Goal: Task Accomplishment & Management: Use online tool/utility

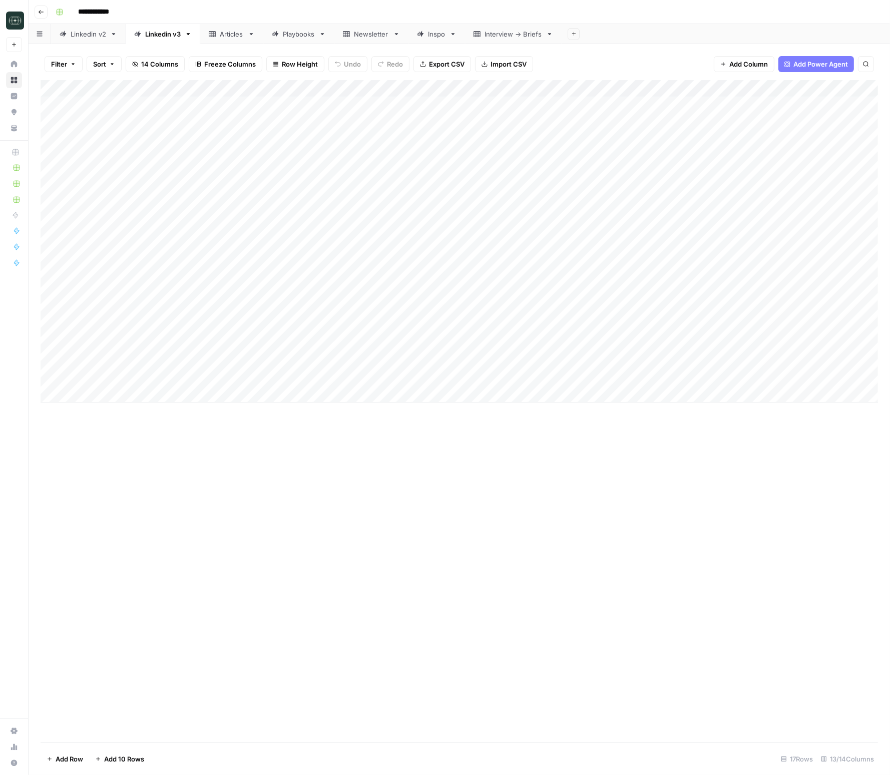
click at [258, 376] on div "Add Column" at bounding box center [460, 241] width 838 height 322
type textarea "**********"
drag, startPoint x: 555, startPoint y: 449, endPoint x: 532, endPoint y: 395, distance: 58.6
click at [555, 450] on div "Add Column" at bounding box center [460, 411] width 838 height 662
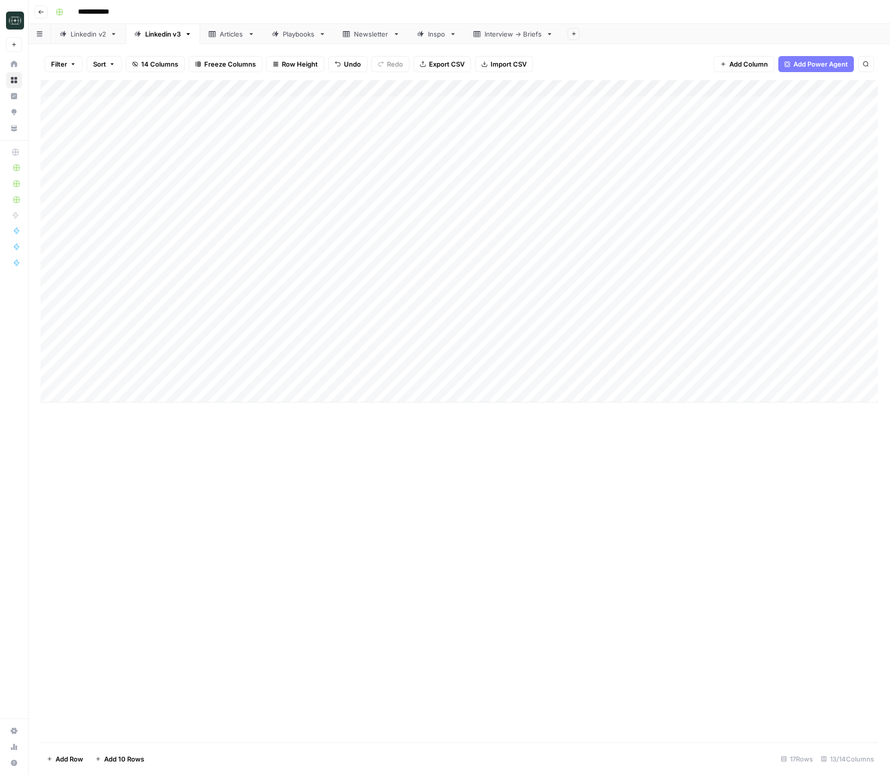
click at [527, 375] on div "Add Column" at bounding box center [460, 241] width 838 height 322
click at [541, 435] on button "Medium ( 120-200 words)" at bounding box center [541, 434] width 88 height 12
click at [622, 373] on div "Add Column" at bounding box center [460, 241] width 838 height 322
click at [285, 393] on div "Add Column" at bounding box center [460, 241] width 838 height 322
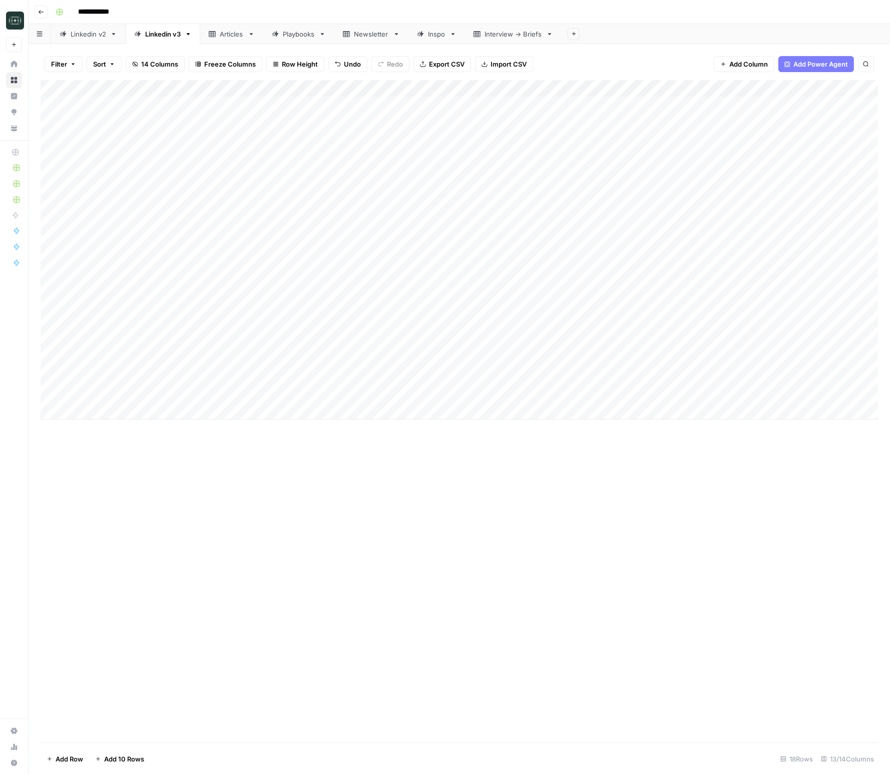
click at [430, 462] on div "Add Column" at bounding box center [460, 411] width 838 height 662
click at [517, 394] on div "Add Column" at bounding box center [460, 249] width 838 height 339
click at [527, 446] on button "Medium ( 120-200 words)" at bounding box center [541, 451] width 88 height 12
click at [608, 391] on div "Add Column" at bounding box center [460, 249] width 838 height 339
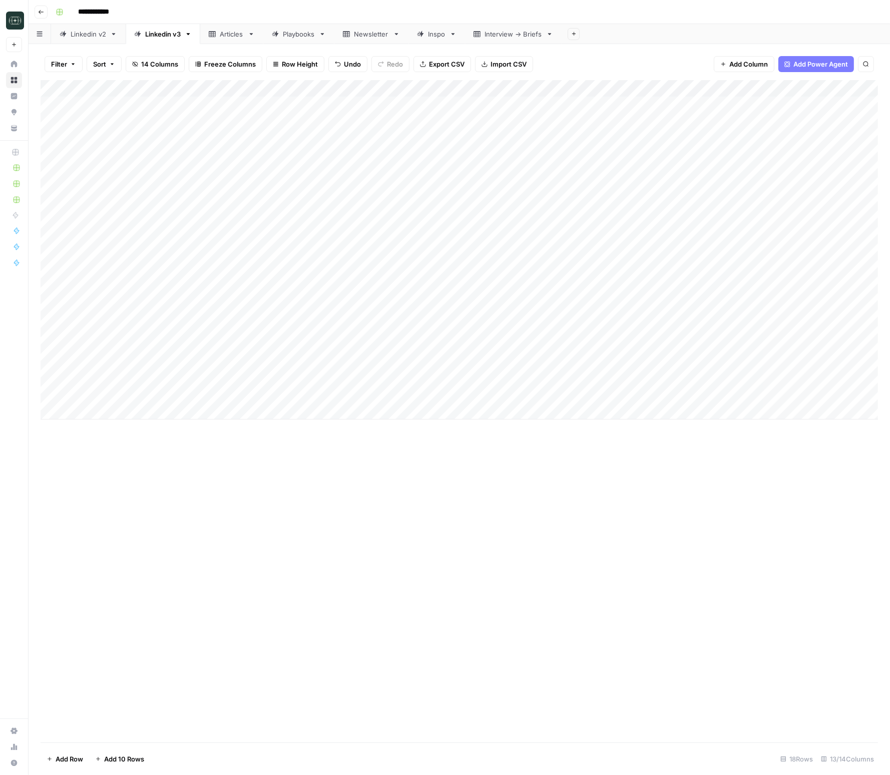
click at [259, 419] on div "Add Column" at bounding box center [460, 249] width 838 height 339
type textarea "**********"
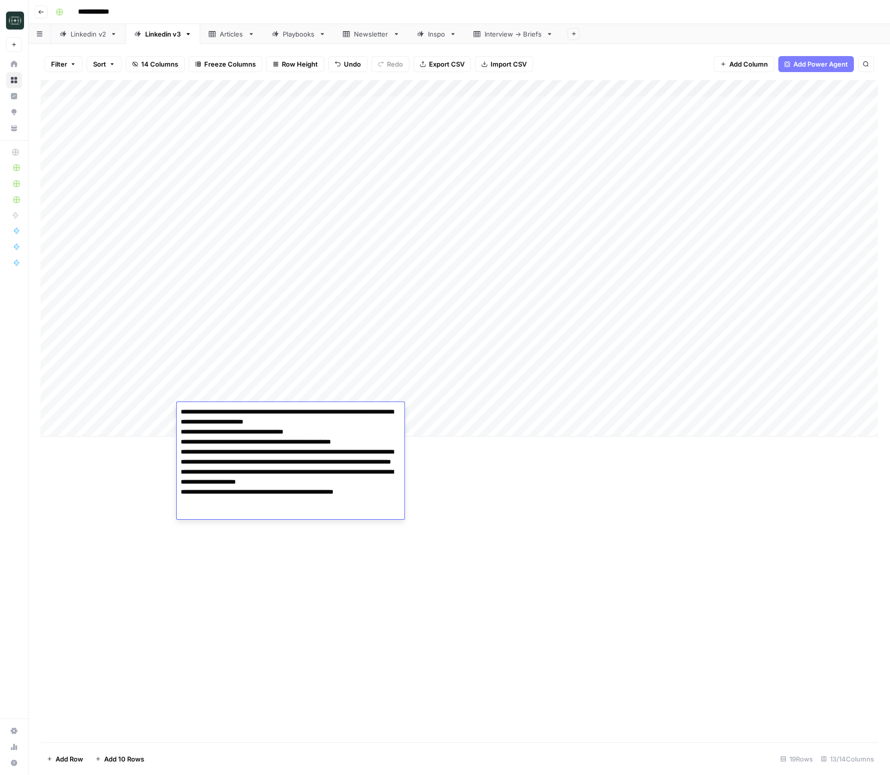
click at [497, 509] on div "Add Column" at bounding box center [460, 411] width 838 height 662
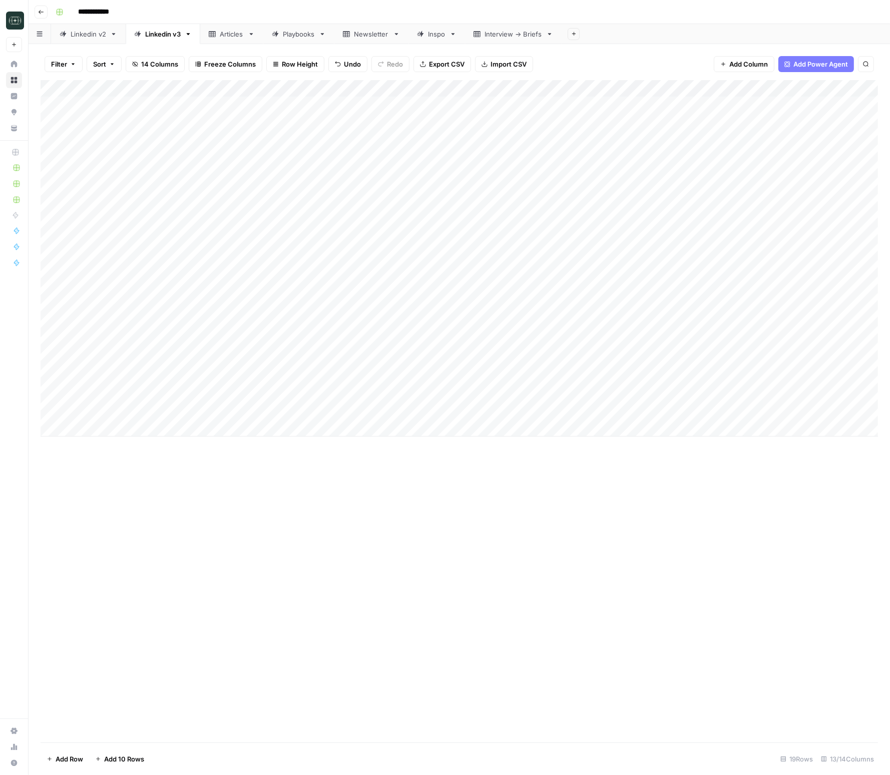
click at [539, 414] on div "Add Column" at bounding box center [460, 258] width 838 height 356
click at [525, 464] on button "Medium ( 120-200 words)" at bounding box center [541, 468] width 88 height 12
click at [626, 410] on div "Add Column" at bounding box center [460, 258] width 838 height 356
click at [306, 430] on div "Add Column" at bounding box center [460, 258] width 838 height 356
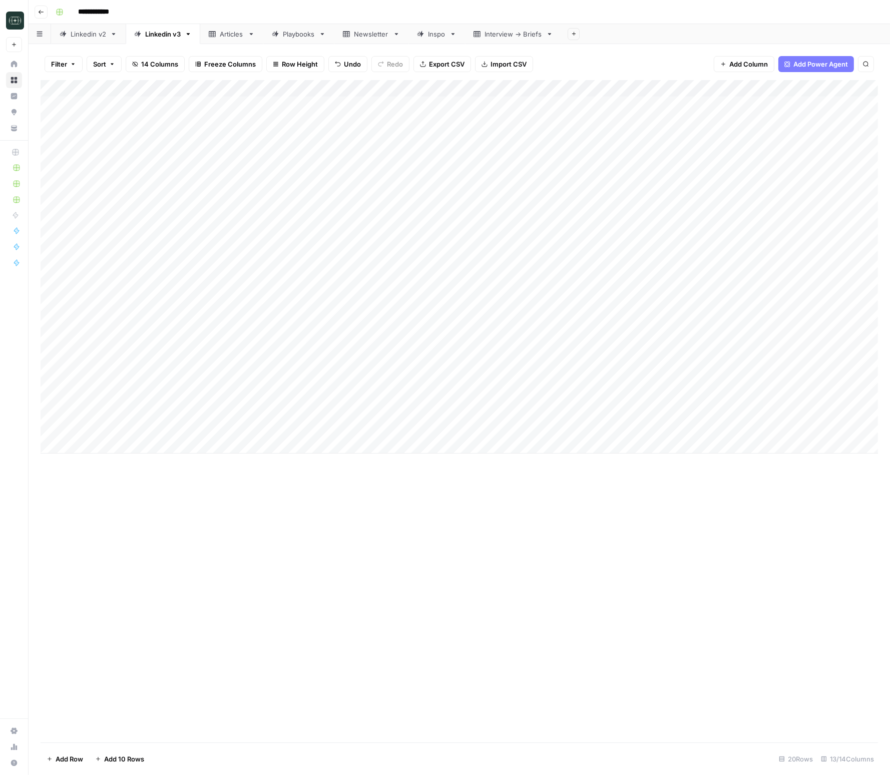
click at [581, 492] on div "Add Column" at bounding box center [460, 411] width 838 height 662
click at [549, 427] on div "Add Column" at bounding box center [460, 266] width 838 height 373
click at [545, 484] on button "Medium ( 120-200 words)" at bounding box center [541, 485] width 88 height 12
click at [607, 432] on div "Add Column" at bounding box center [460, 266] width 838 height 373
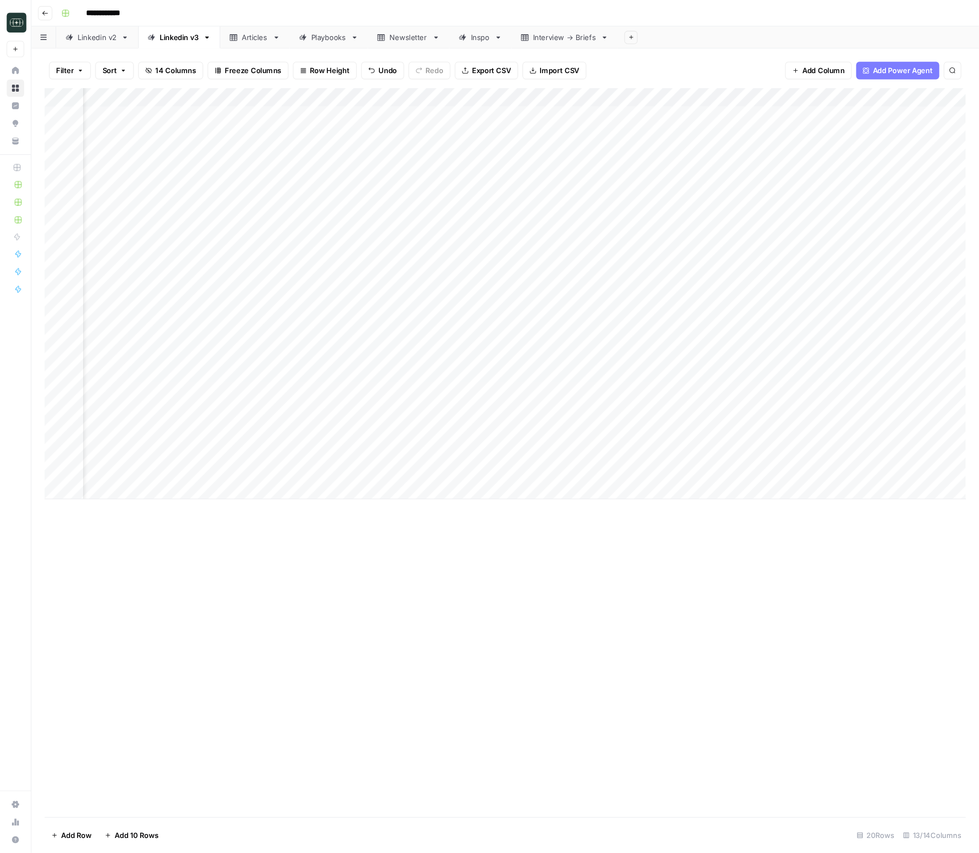
scroll to position [0, 40]
click at [752, 428] on div "Add Column" at bounding box center [460, 266] width 838 height 373
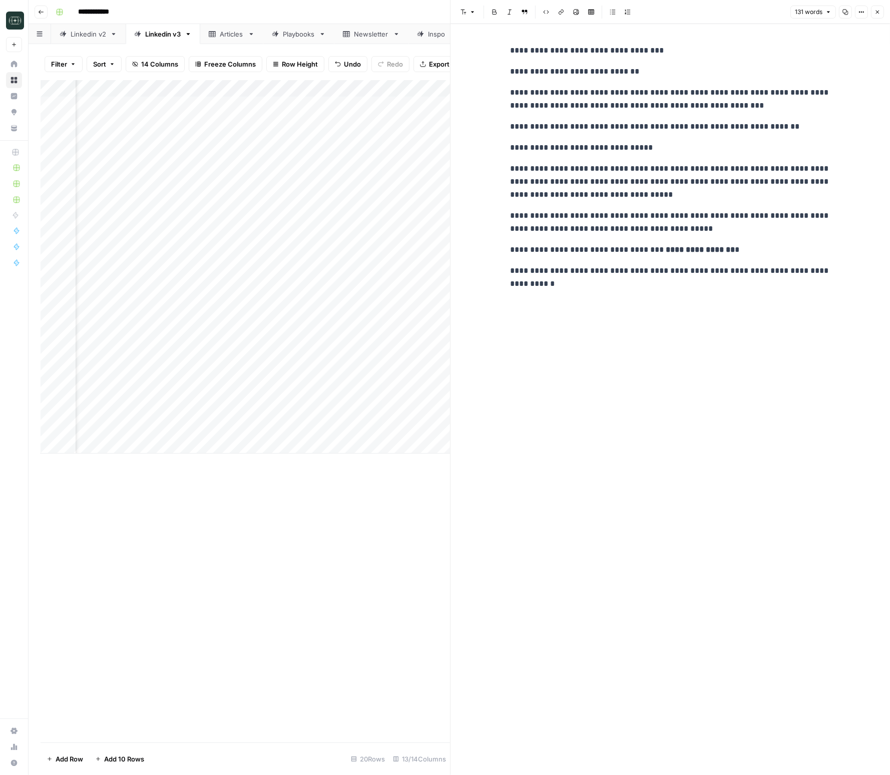
click at [882, 15] on button "Close" at bounding box center [877, 12] width 13 height 13
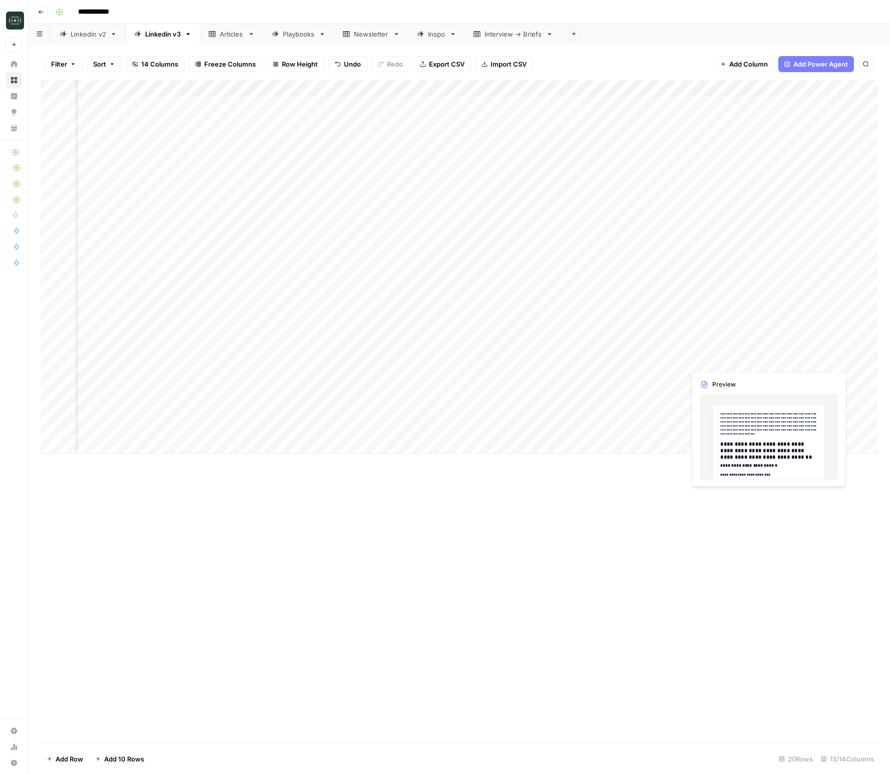
click at [677, 556] on div "Add Column" at bounding box center [460, 411] width 838 height 662
